Goal: Information Seeking & Learning: Learn about a topic

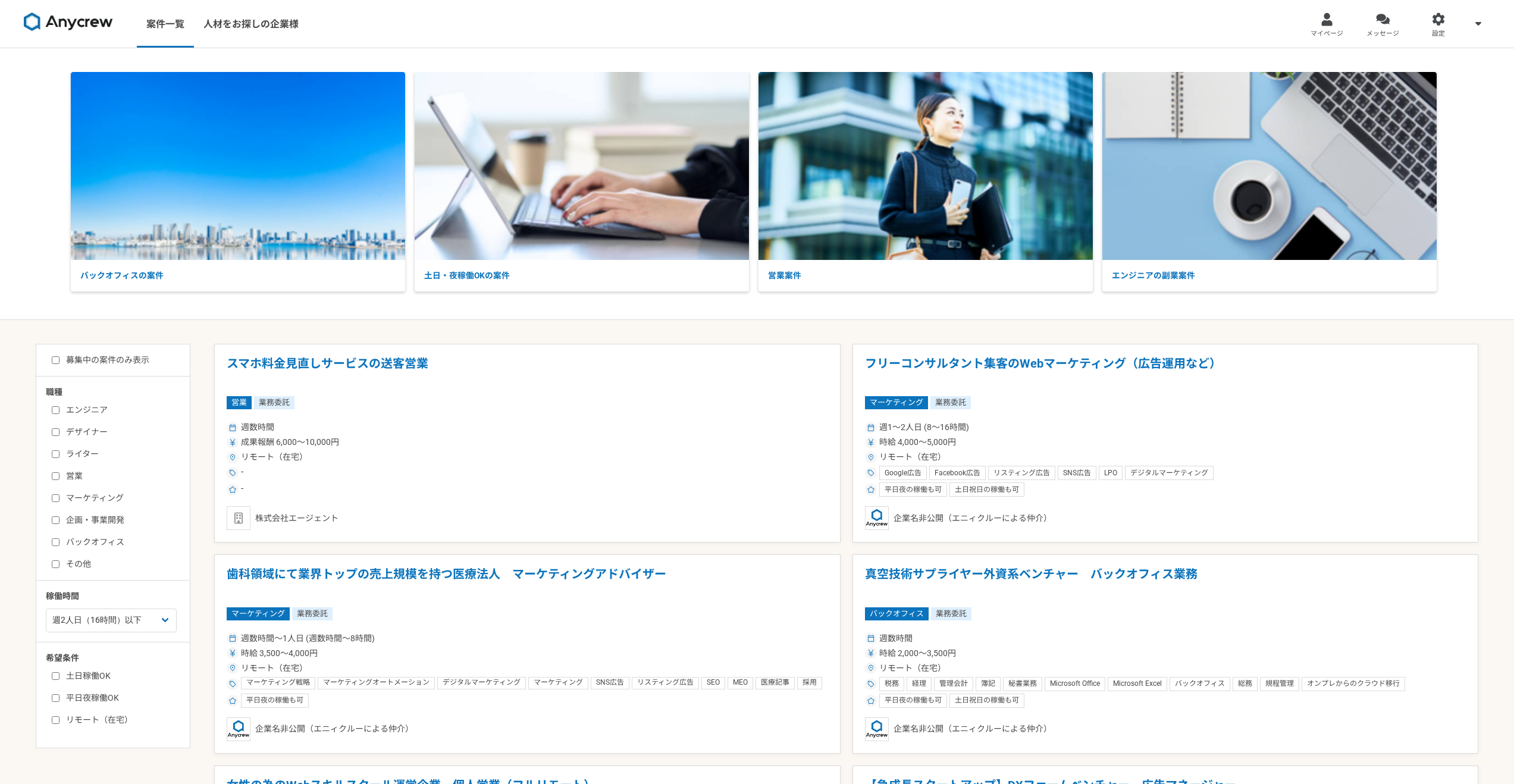
select select "2"
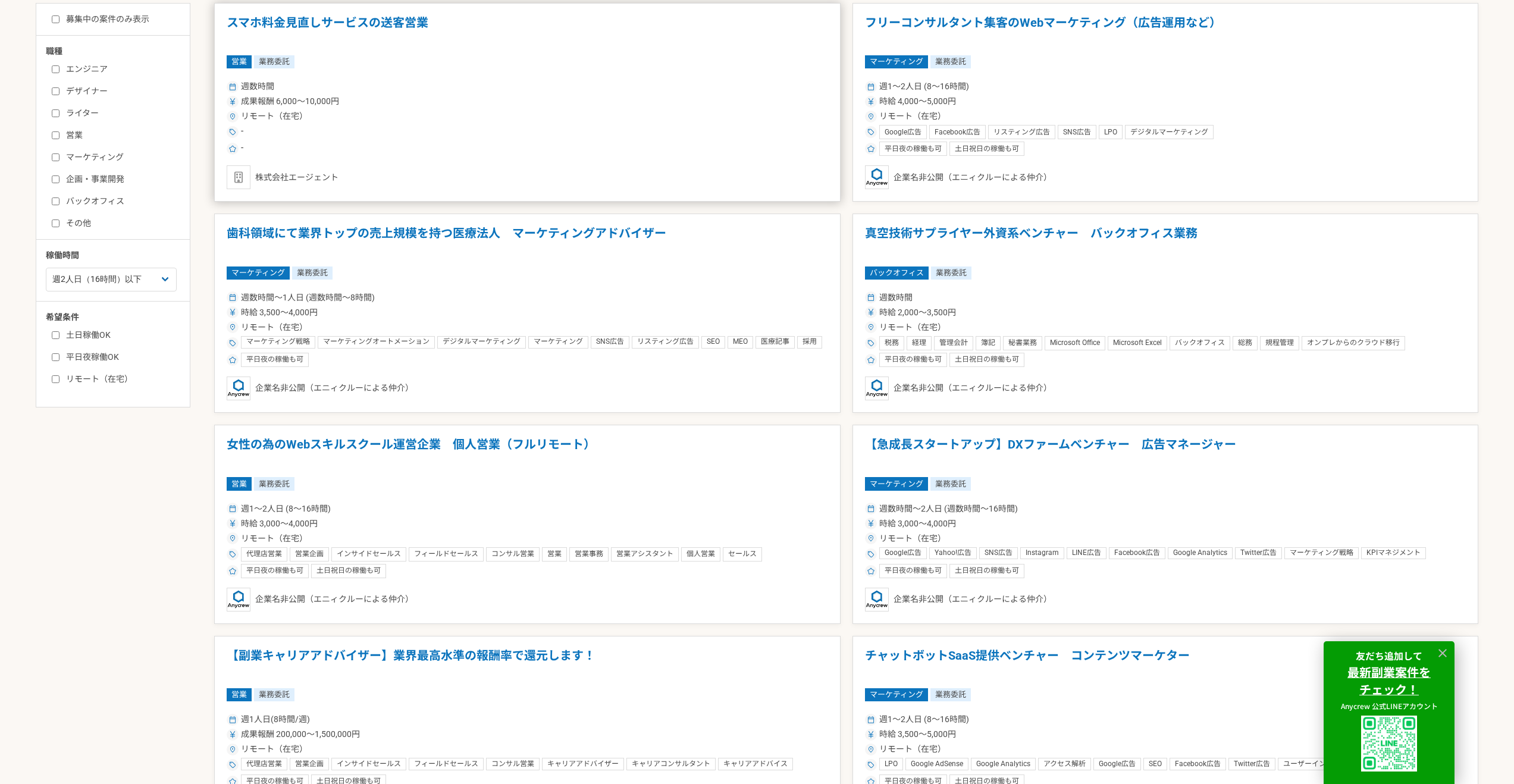
scroll to position [231, 0]
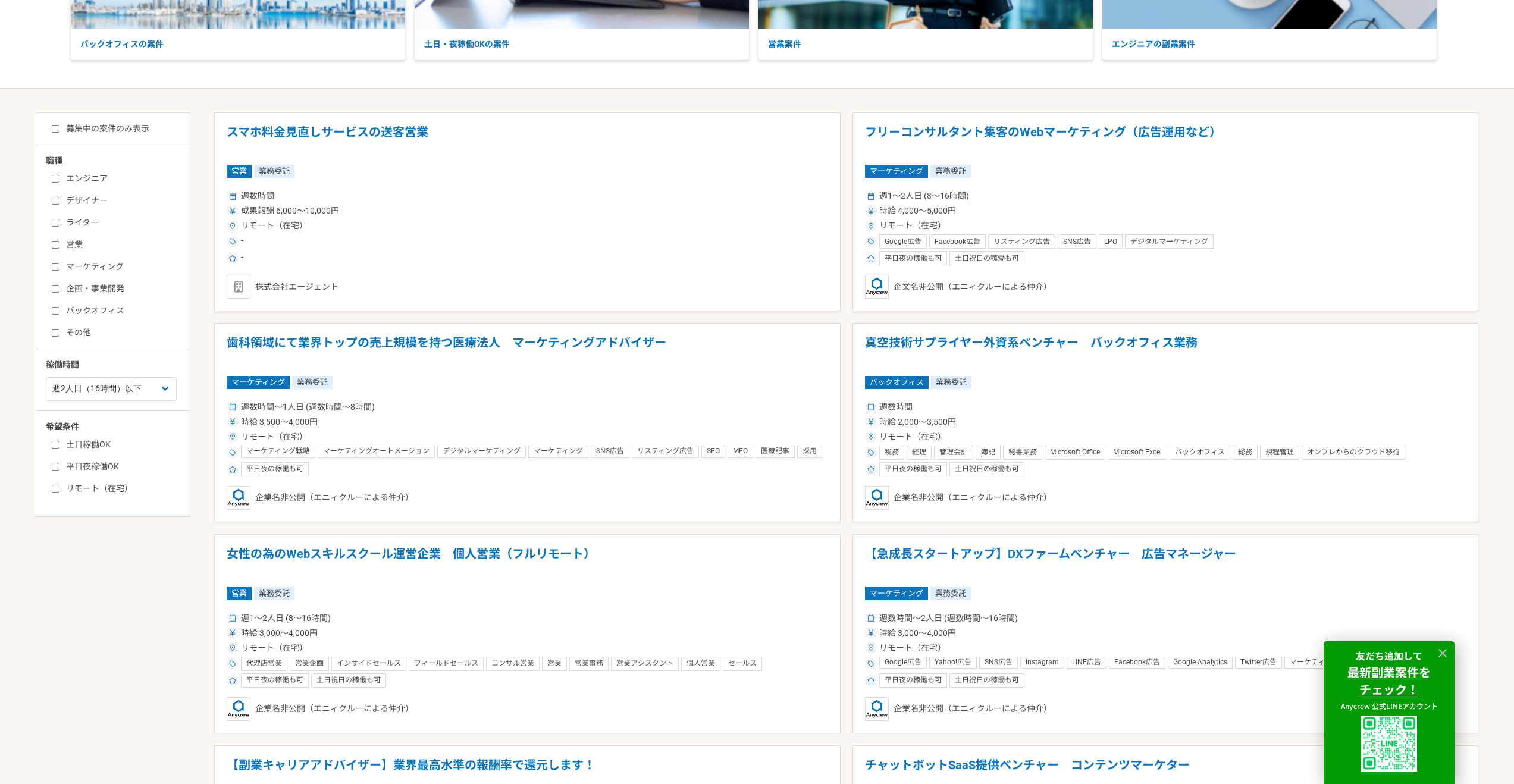
click at [53, 445] on input "土日稼働OK" at bounding box center [56, 444] width 8 height 8
checkbox input "true"
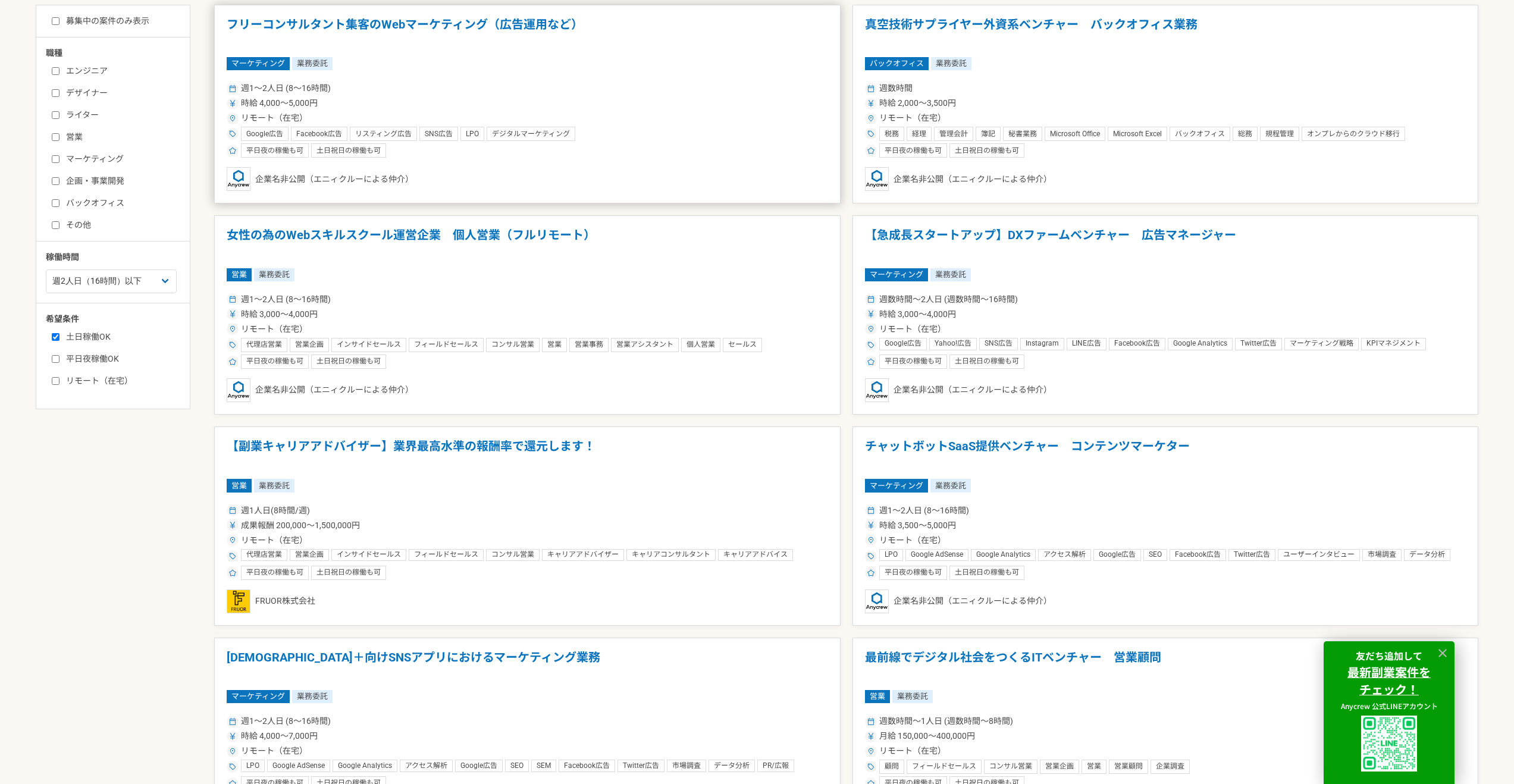
scroll to position [449, 0]
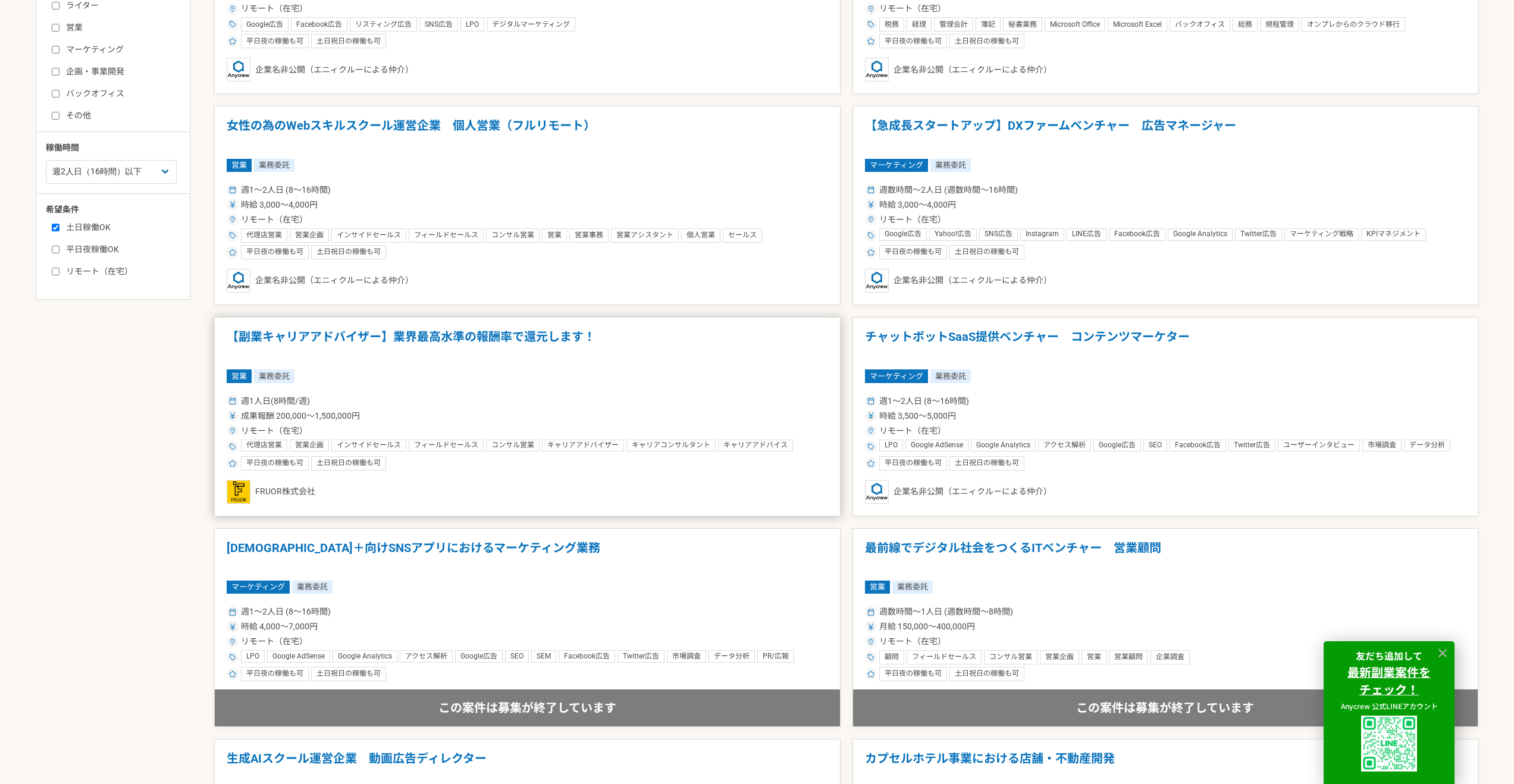
click at [588, 380] on div "営業 業務委託" at bounding box center [527, 376] width 601 height 13
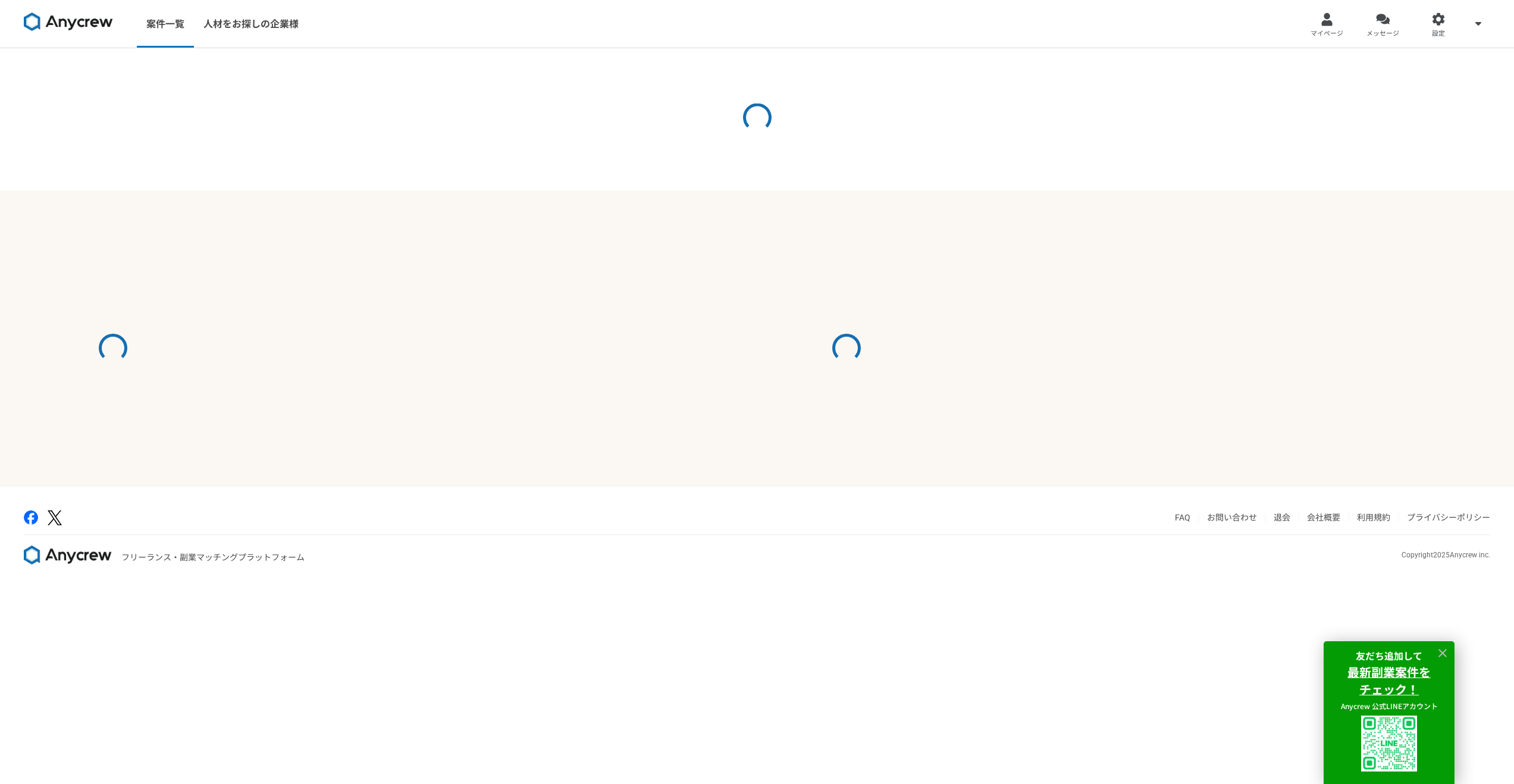
select select "2"
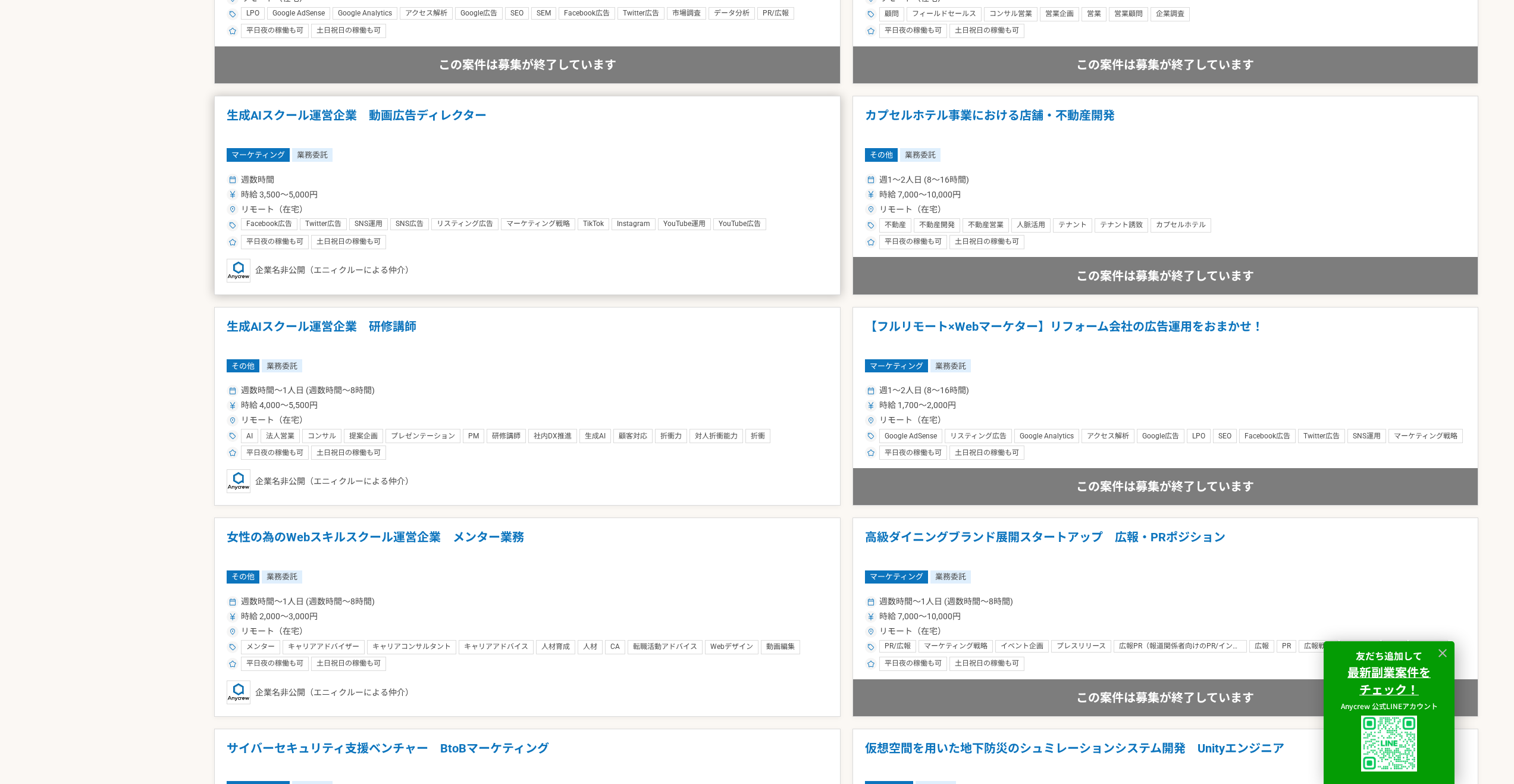
scroll to position [1135, 0]
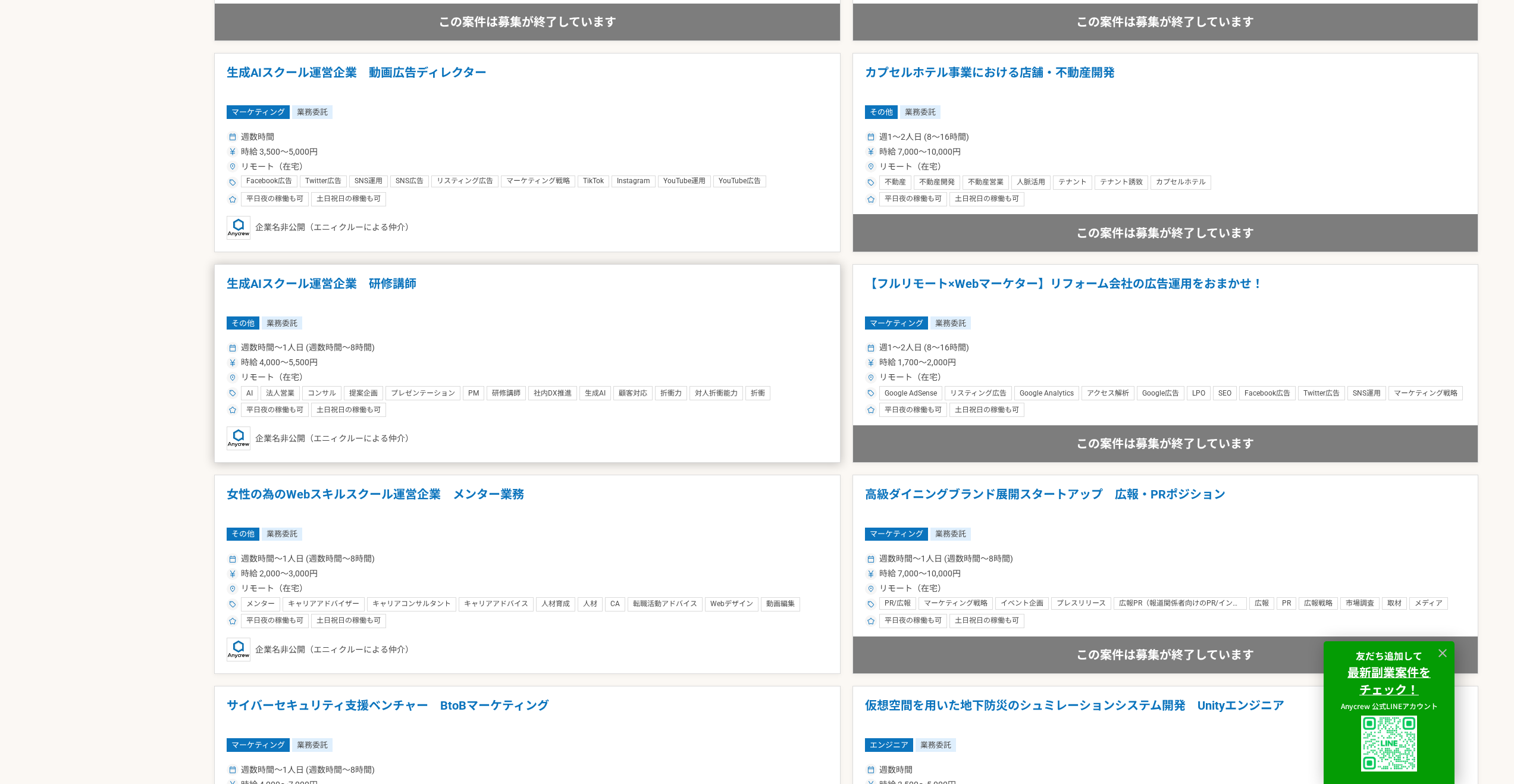
click at [567, 358] on div "時給 4,000〜5,500円" at bounding box center [527, 362] width 601 height 12
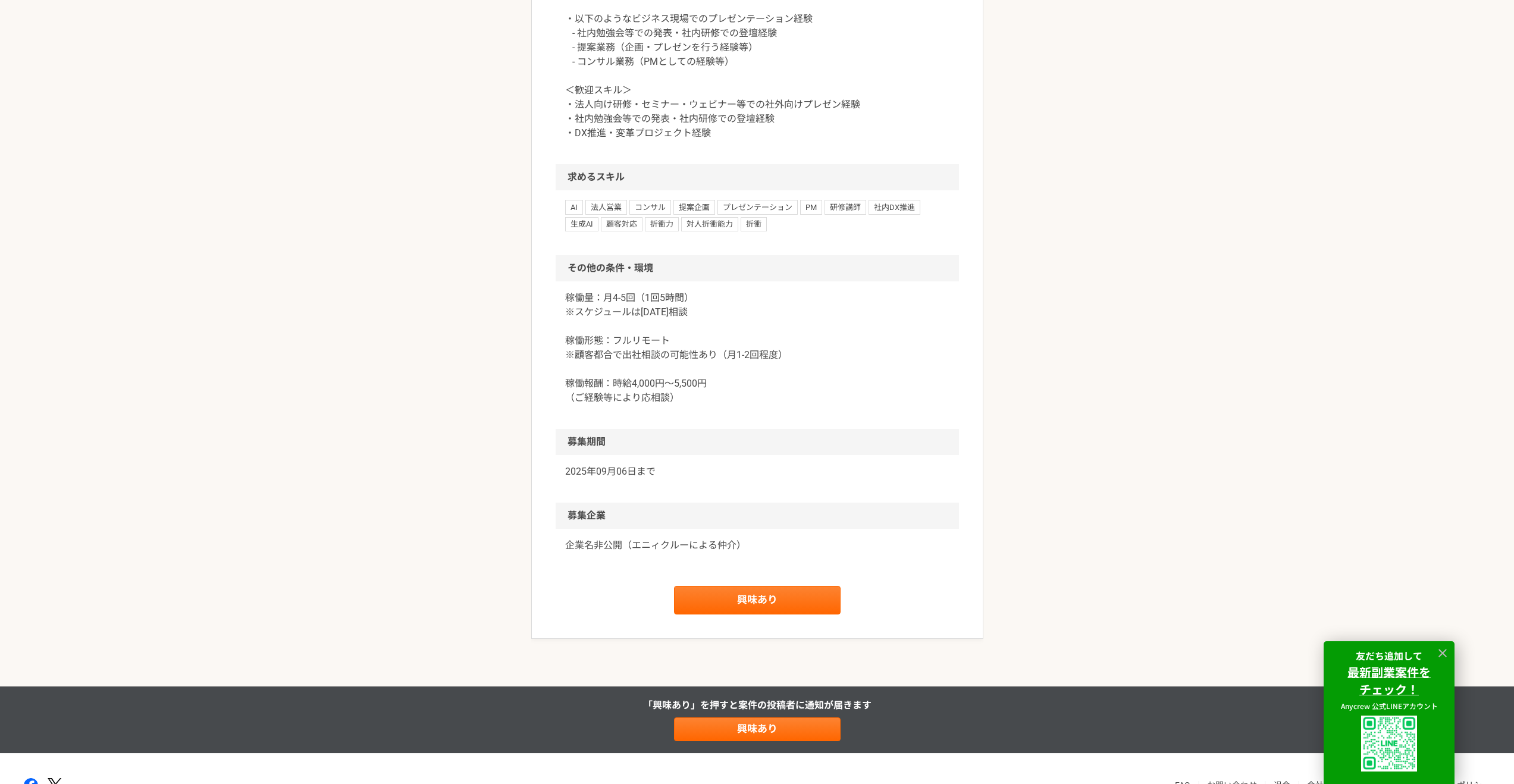
scroll to position [695, 0]
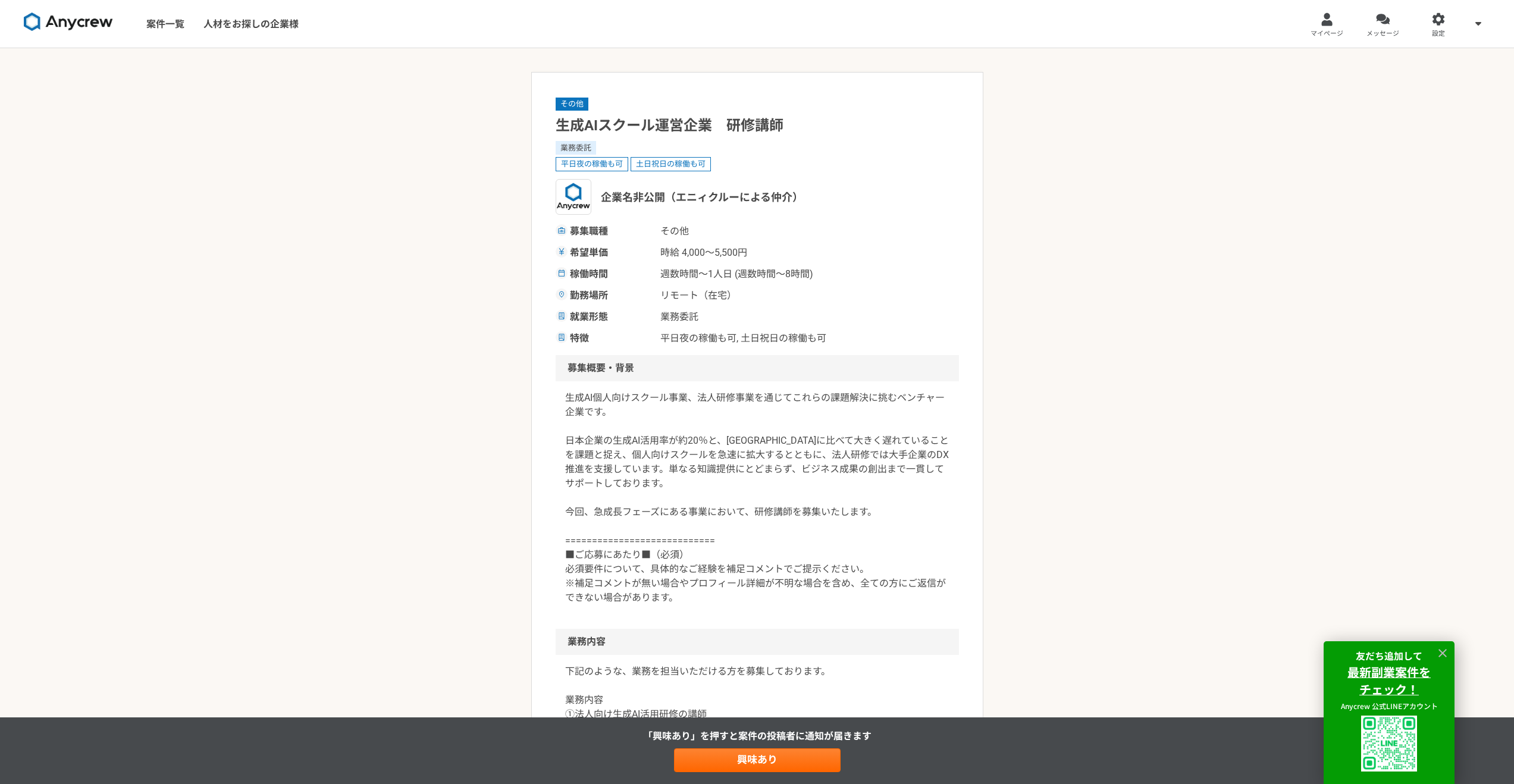
select select "2"
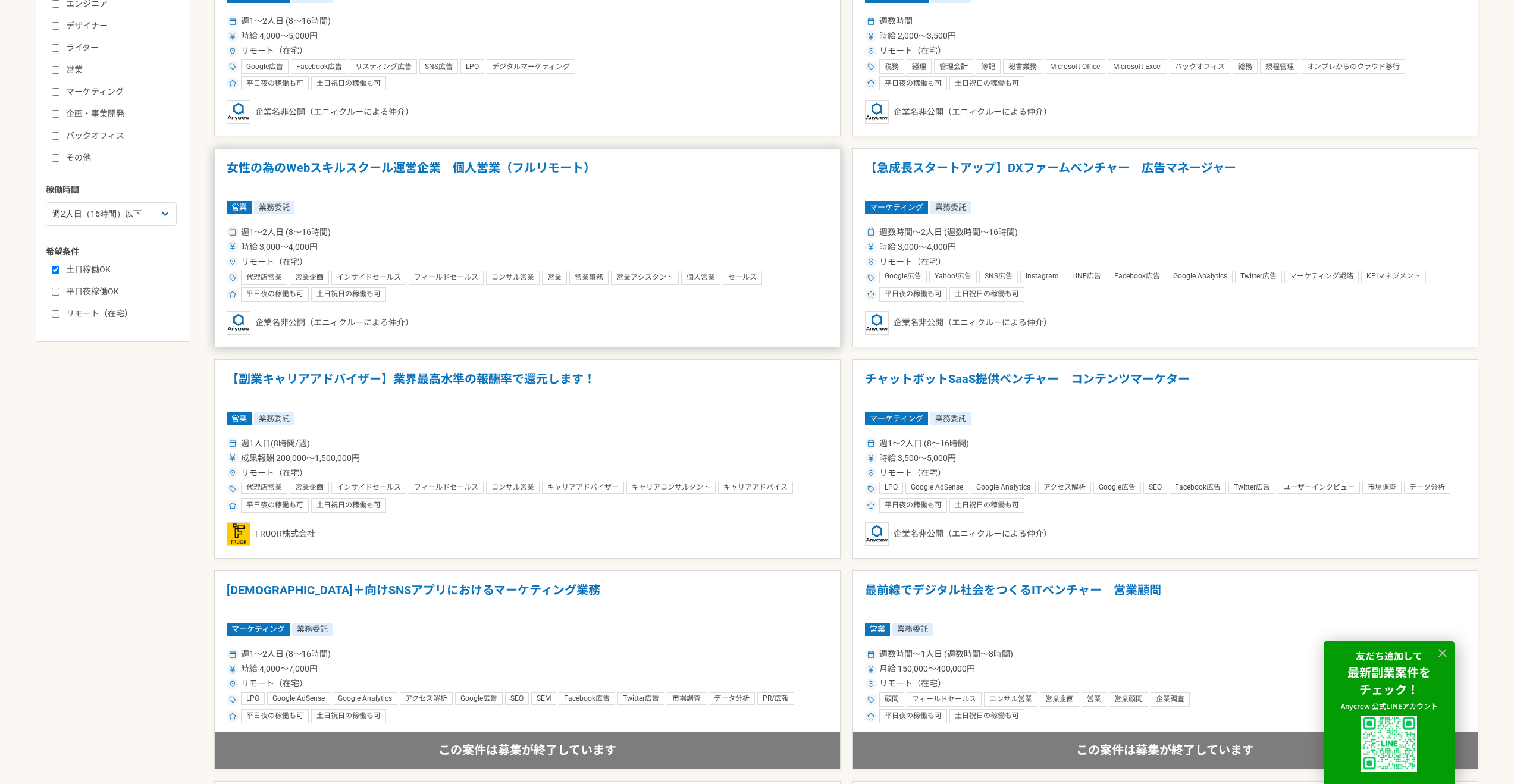
scroll to position [496, 0]
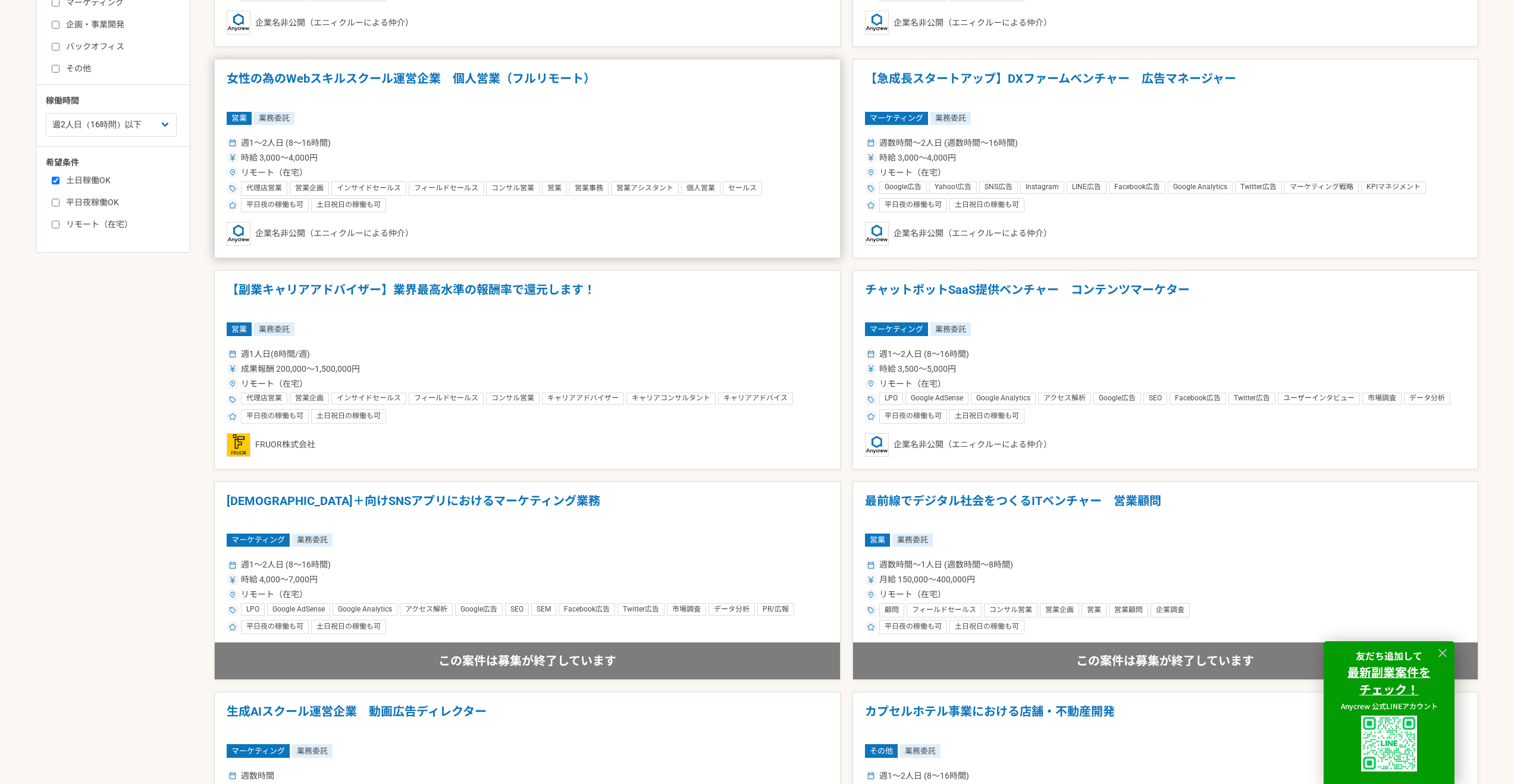
click at [529, 350] on div "週1人日(8時間/週)" at bounding box center [527, 354] width 601 height 12
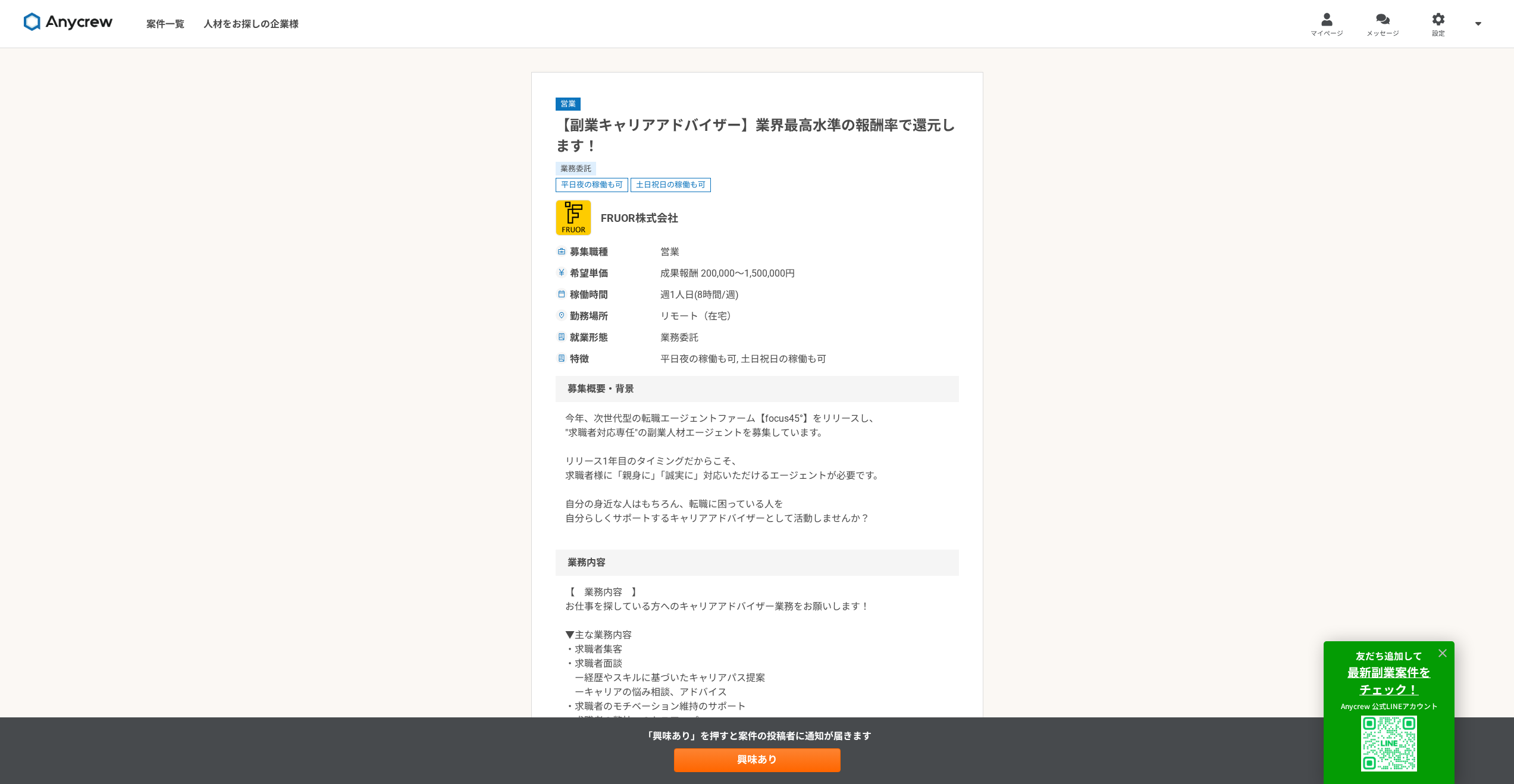
select select "2"
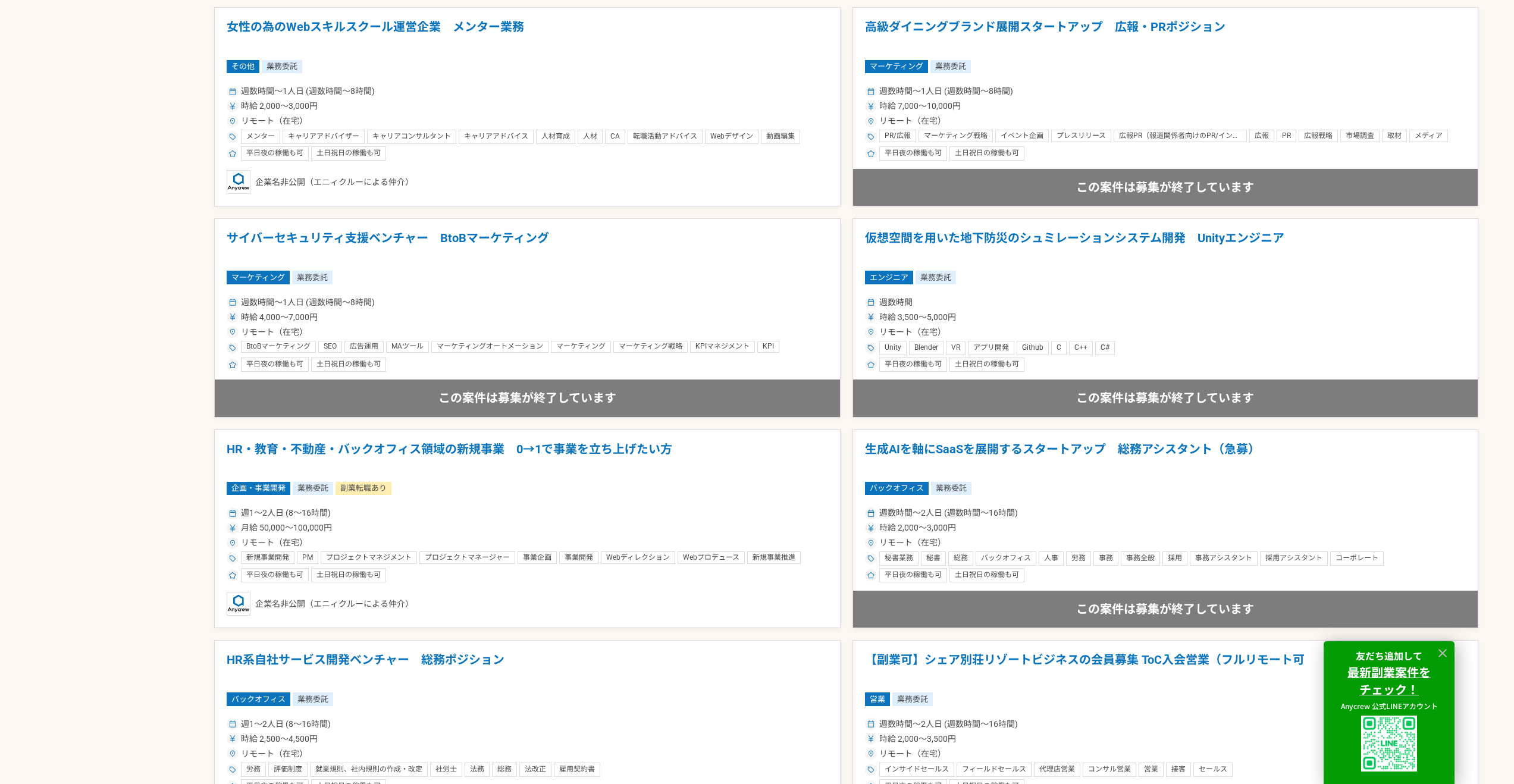
scroll to position [1595, 0]
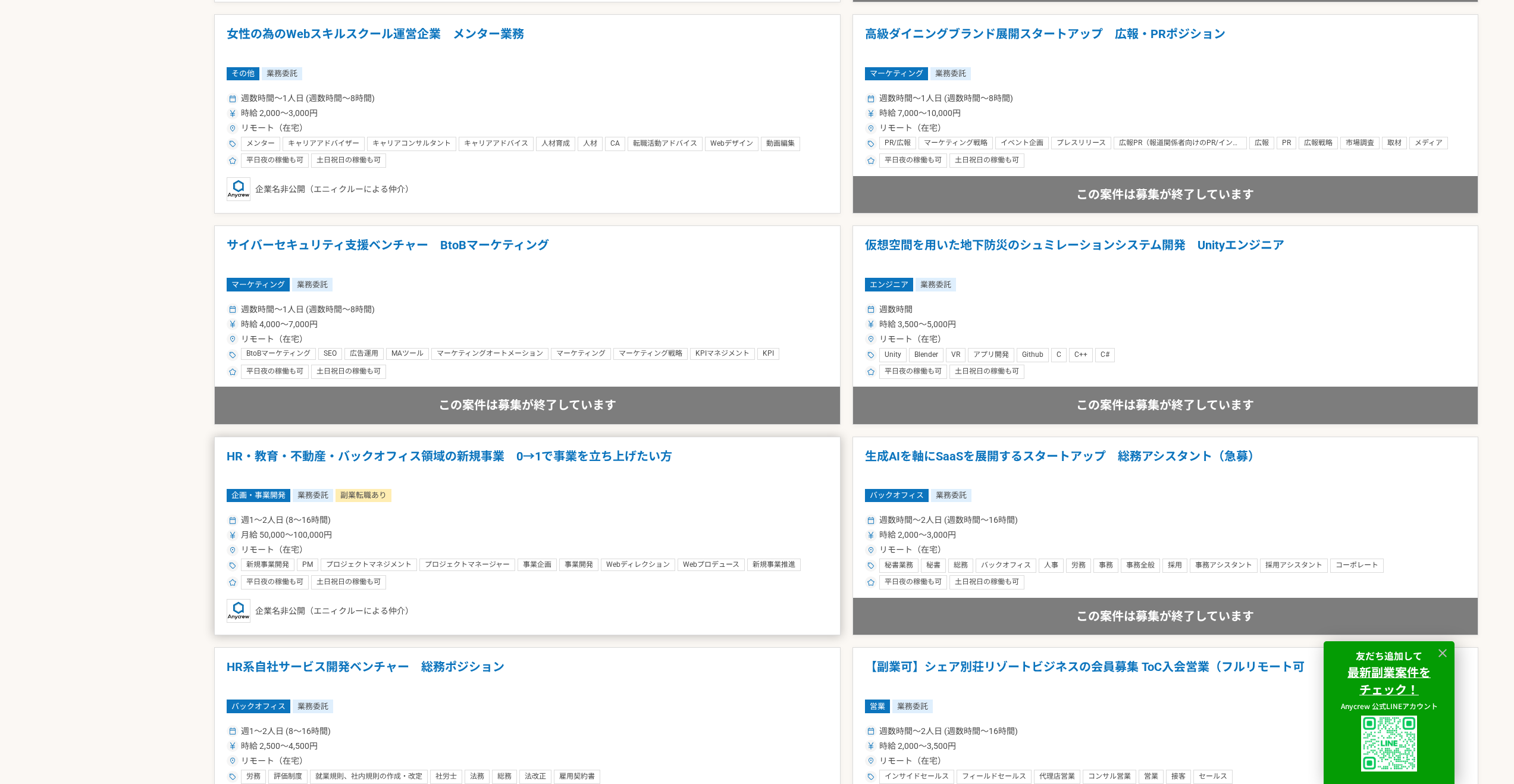
click at [491, 462] on h1 "HR・教育・不動産・バックオフィス領域の新規事業　0→1で事業を立ち上げたい方" at bounding box center [527, 465] width 601 height 31
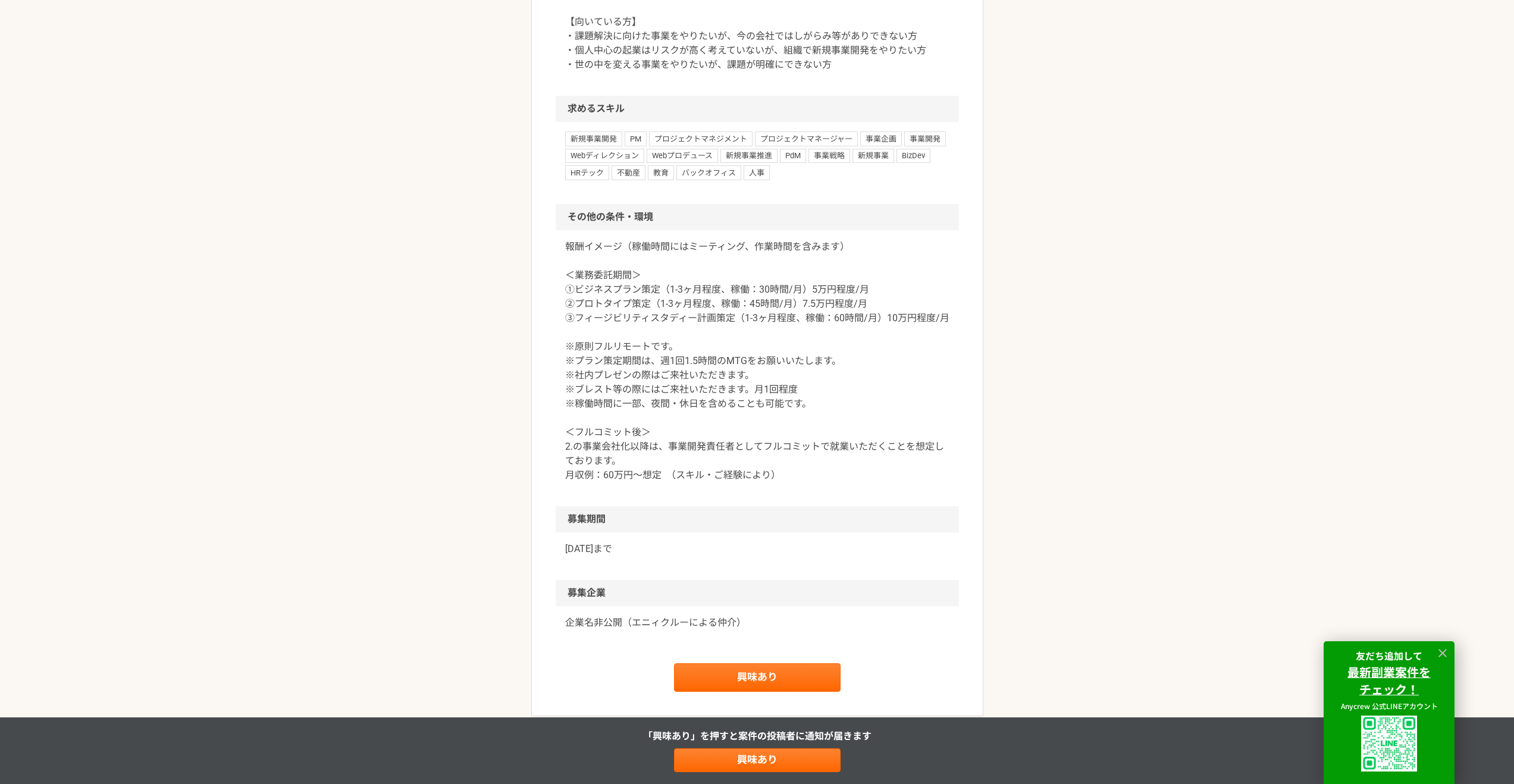
scroll to position [1410, 0]
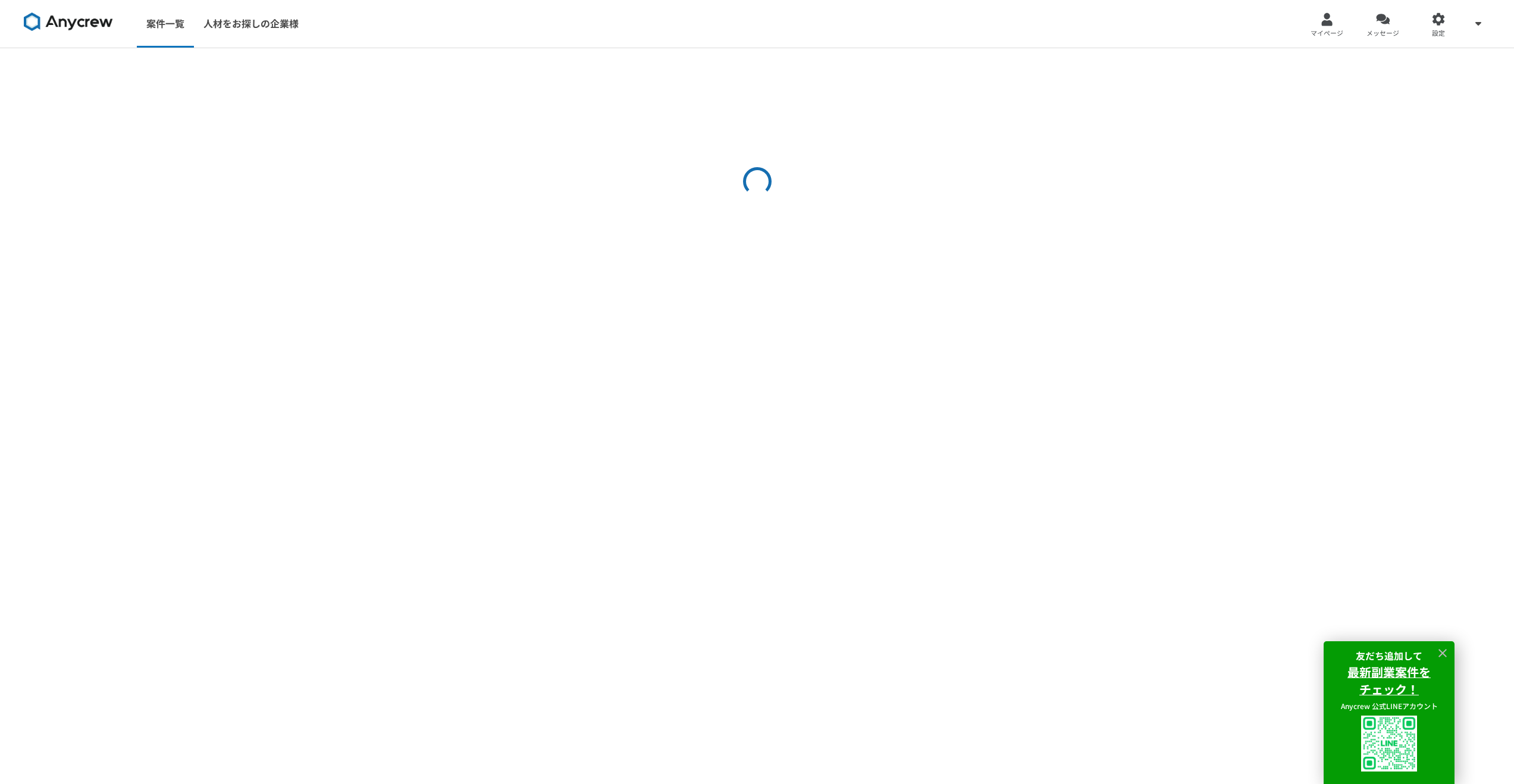
select select "2"
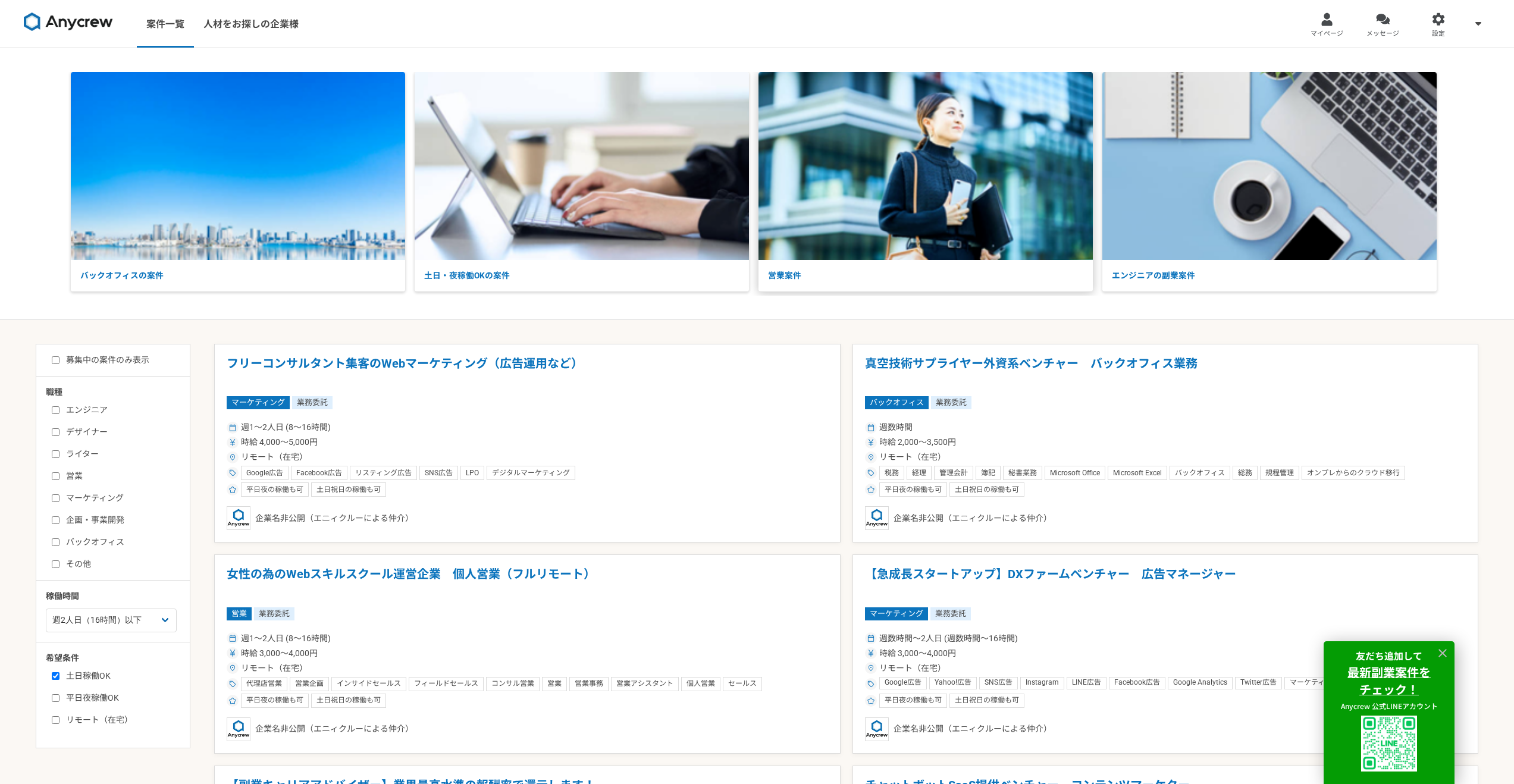
click at [852, 259] on img at bounding box center [925, 166] width 334 height 188
click at [1325, 24] on div at bounding box center [1327, 19] width 14 height 14
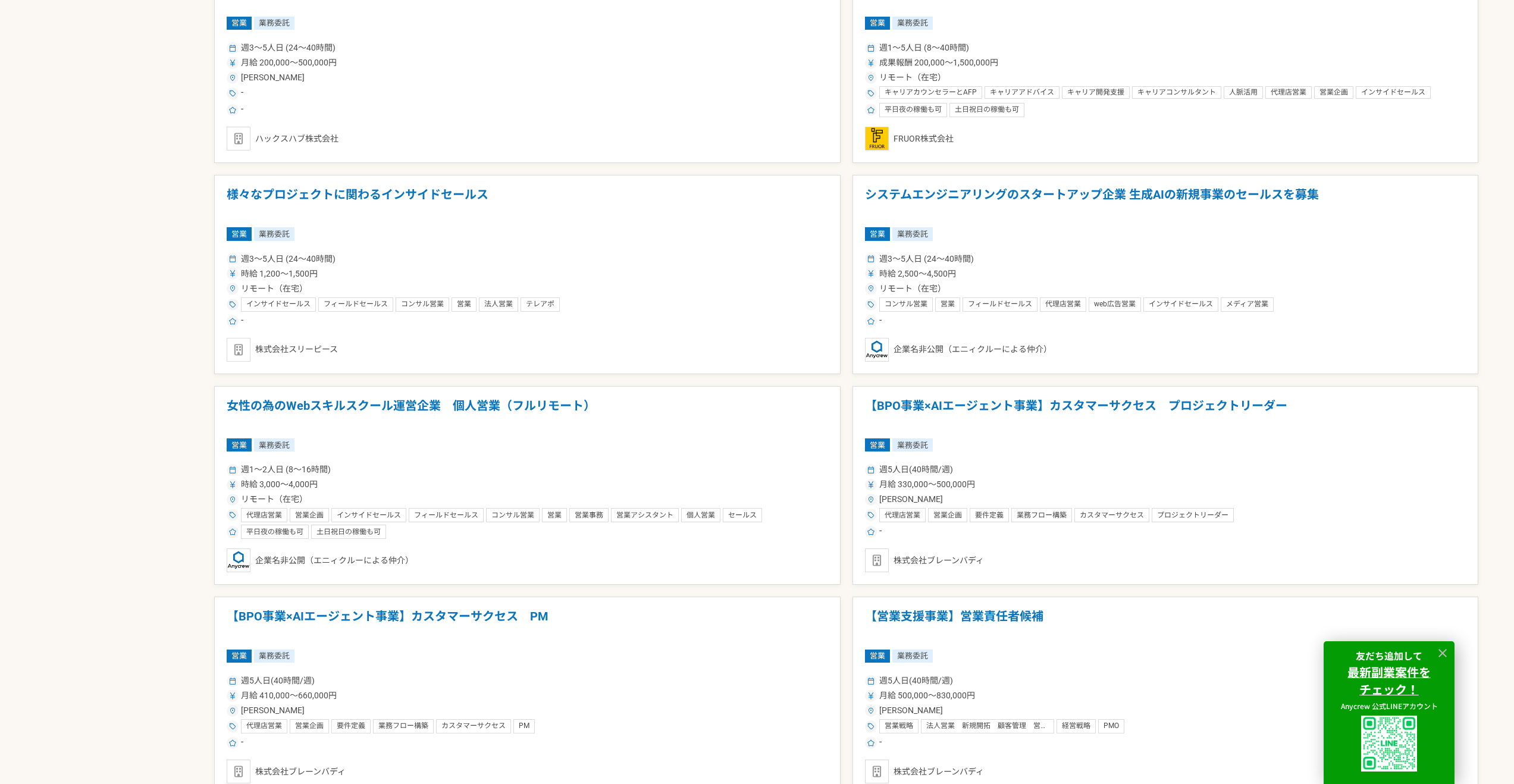
scroll to position [1022, 0]
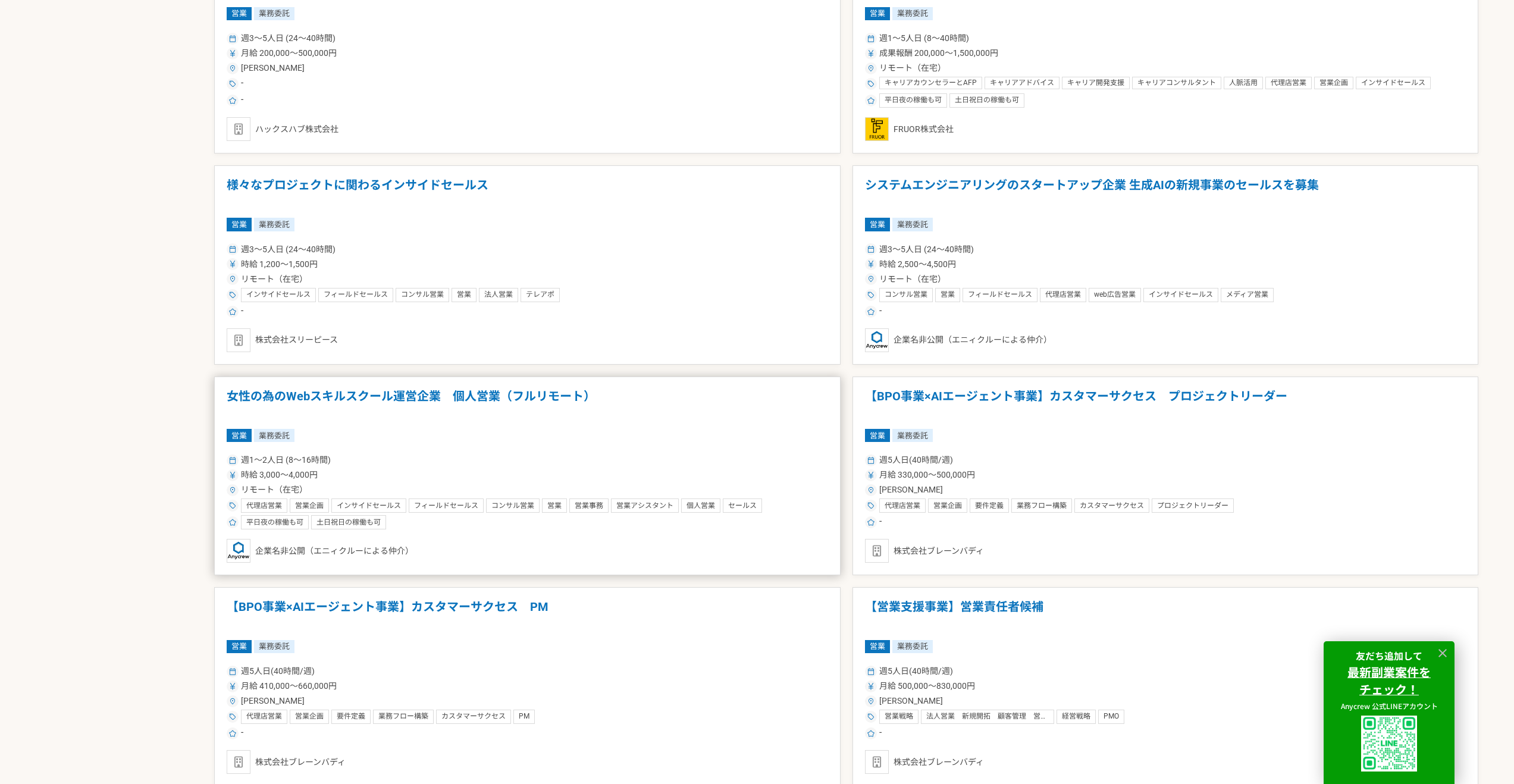
click at [647, 442] on div "営業 業務委託" at bounding box center [527, 435] width 601 height 13
